Goal: Check status: Check status

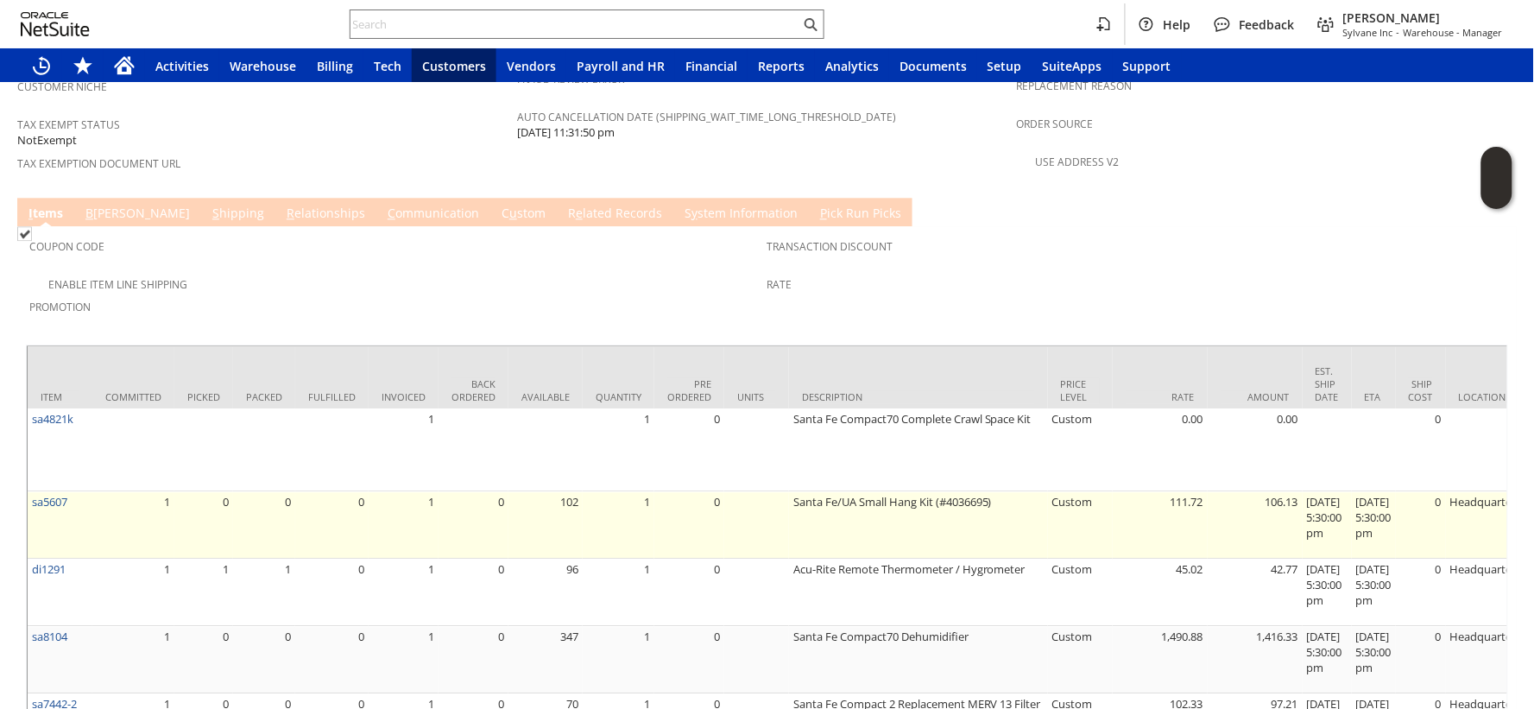
scroll to position [1247, 0]
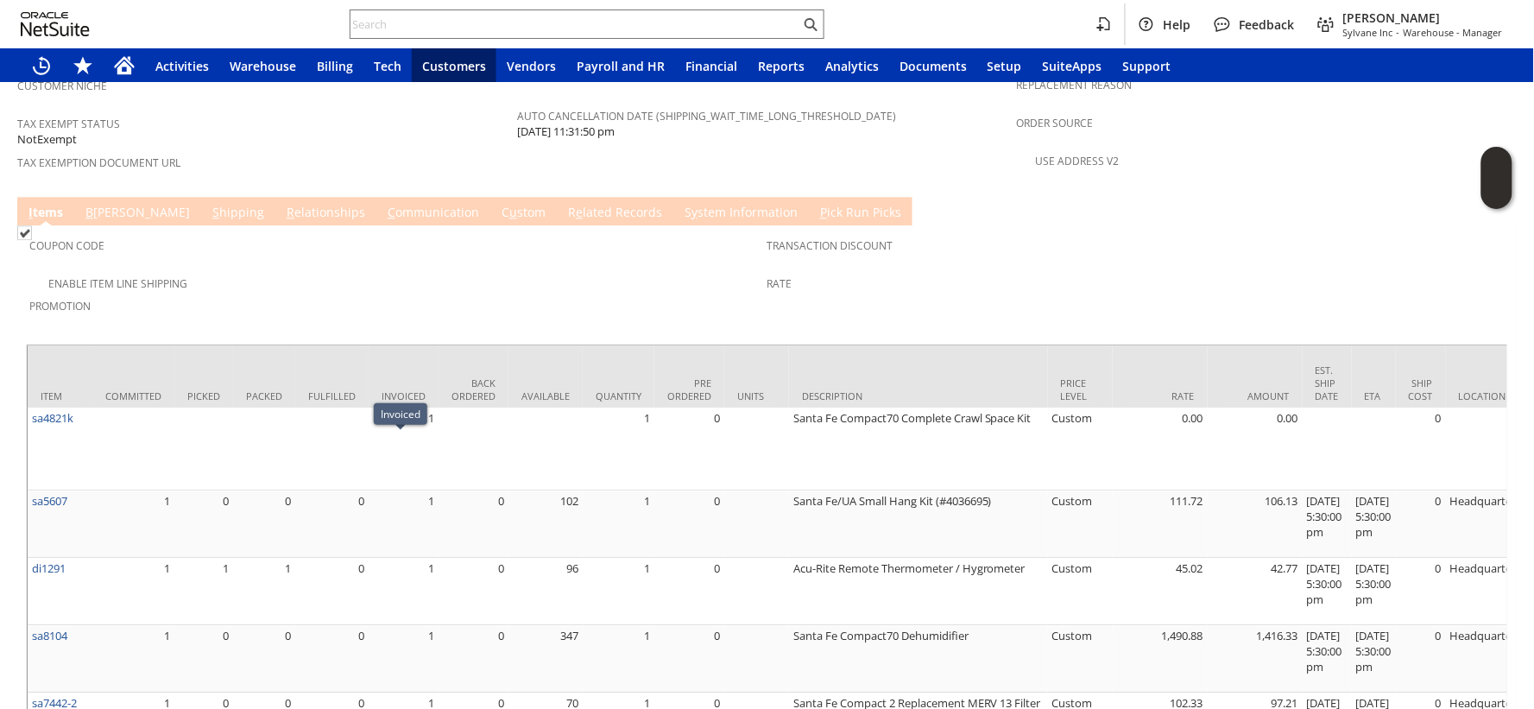
click at [576, 204] on span "e" at bounding box center [579, 212] width 7 height 16
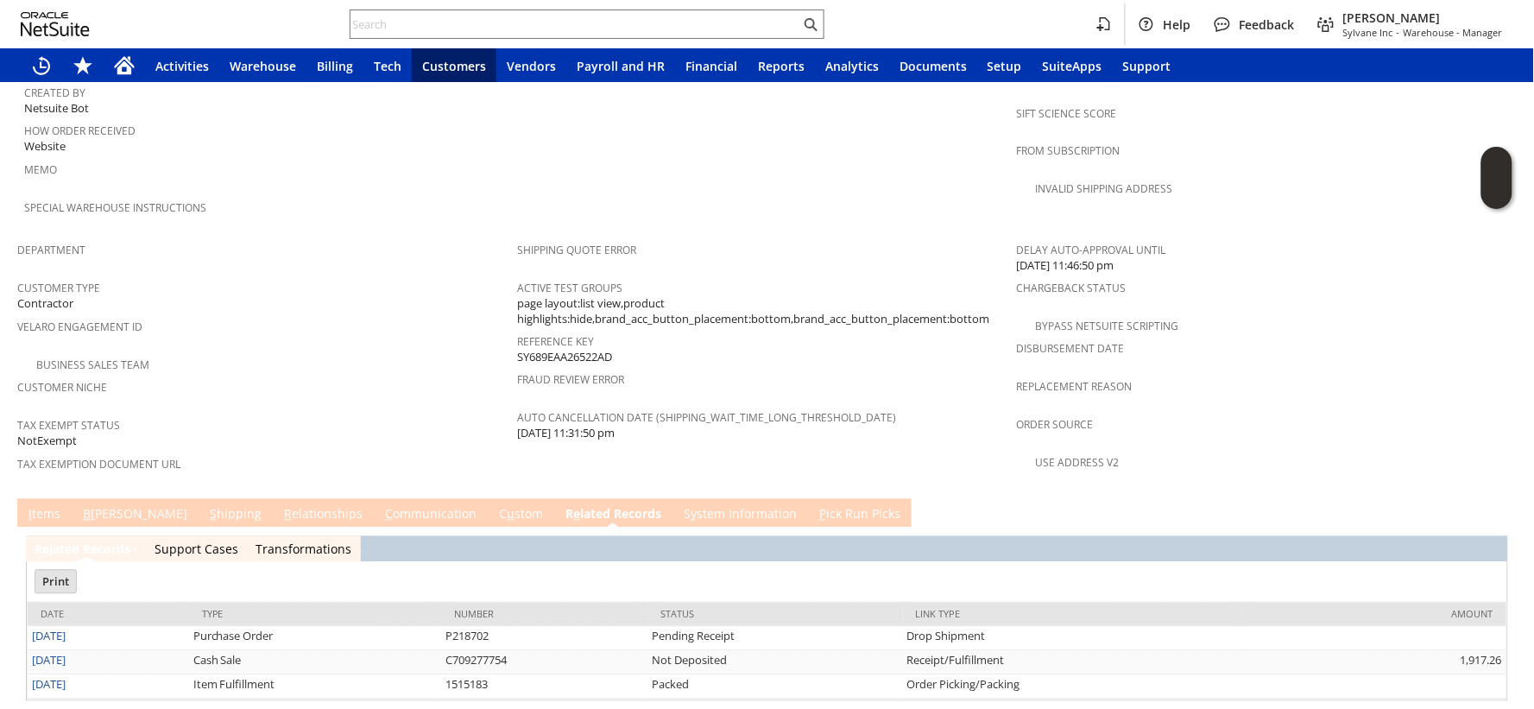
scroll to position [0, 0]
click at [53, 506] on link "I tems" at bounding box center [44, 515] width 41 height 19
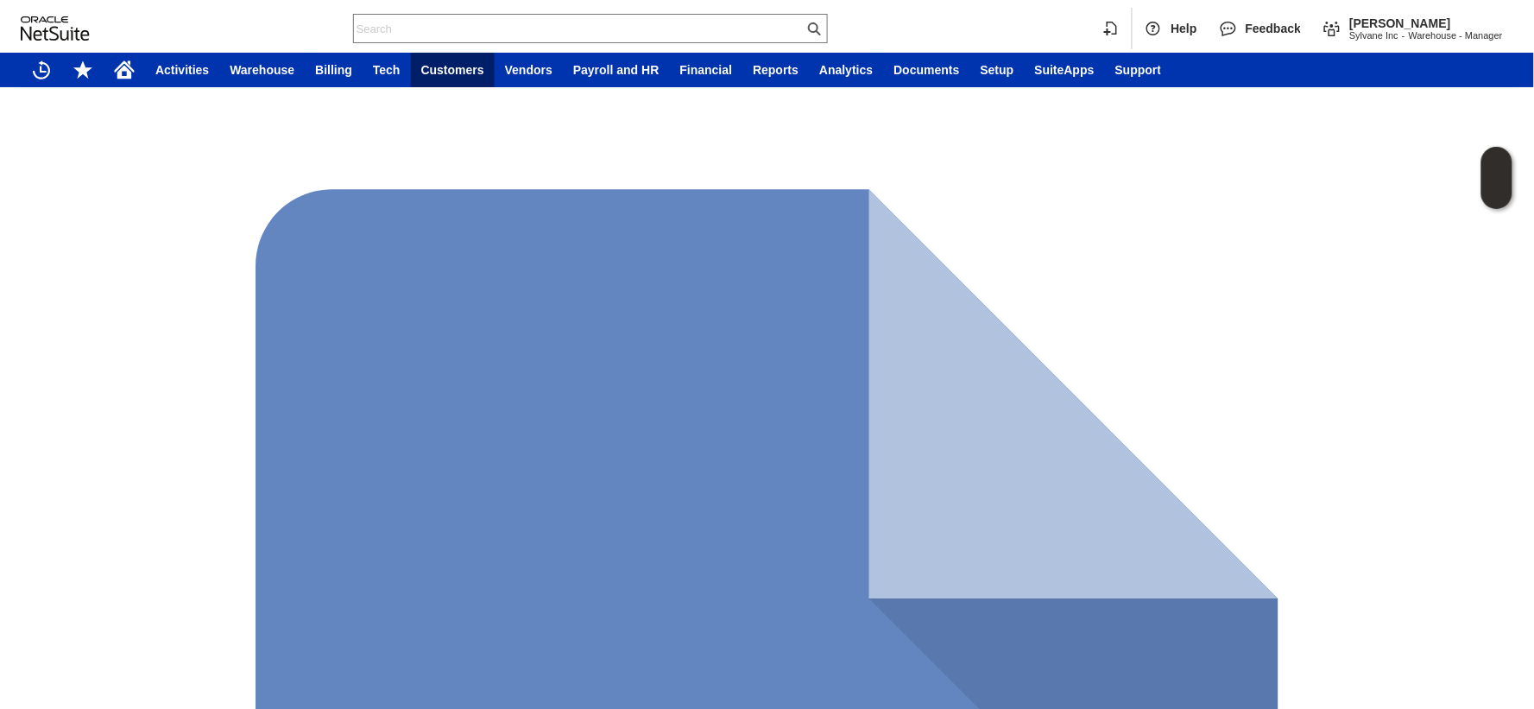
scroll to position [1035, 0]
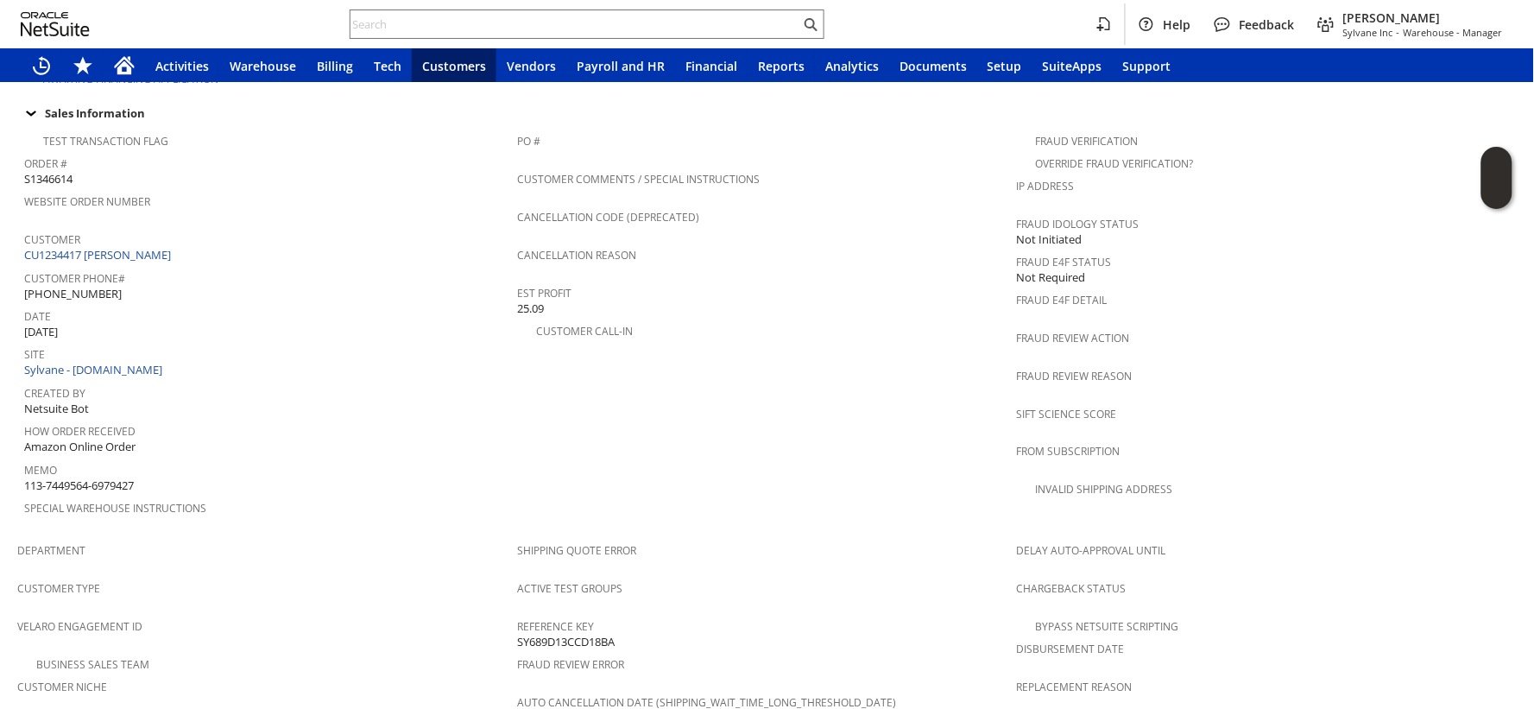
scroll to position [1050, 0]
